Goal: Task Accomplishment & Management: Manage account settings

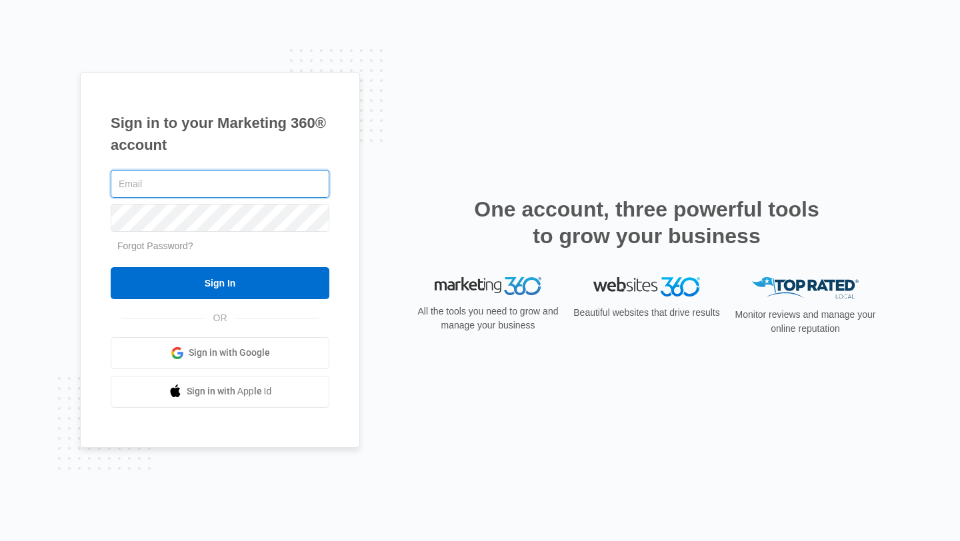
click at [235, 195] on input "text" at bounding box center [220, 184] width 219 height 28
type input "[PERSON_NAME][EMAIL_ADDRESS][DOMAIN_NAME]"
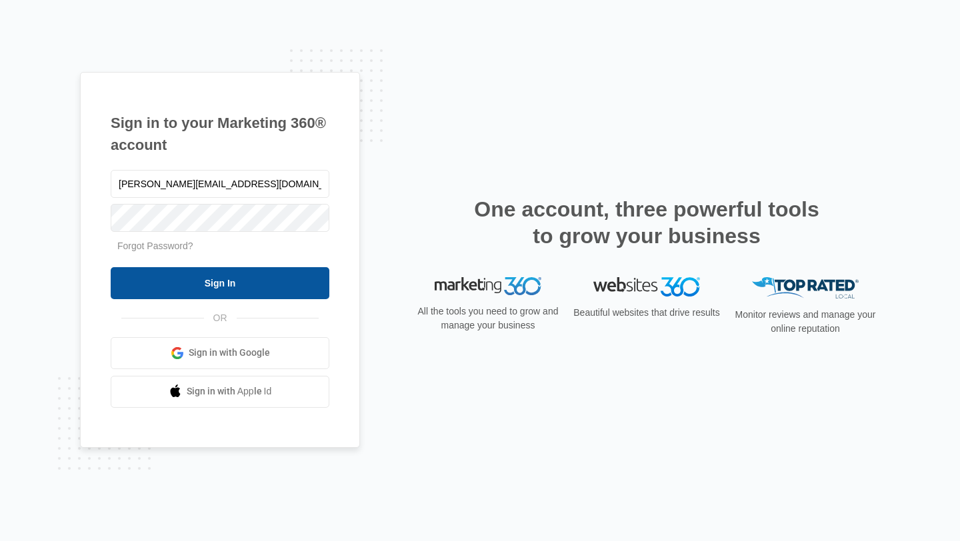
click at [295, 291] on input "Sign In" at bounding box center [220, 283] width 219 height 32
